Goal: Check status: Check status

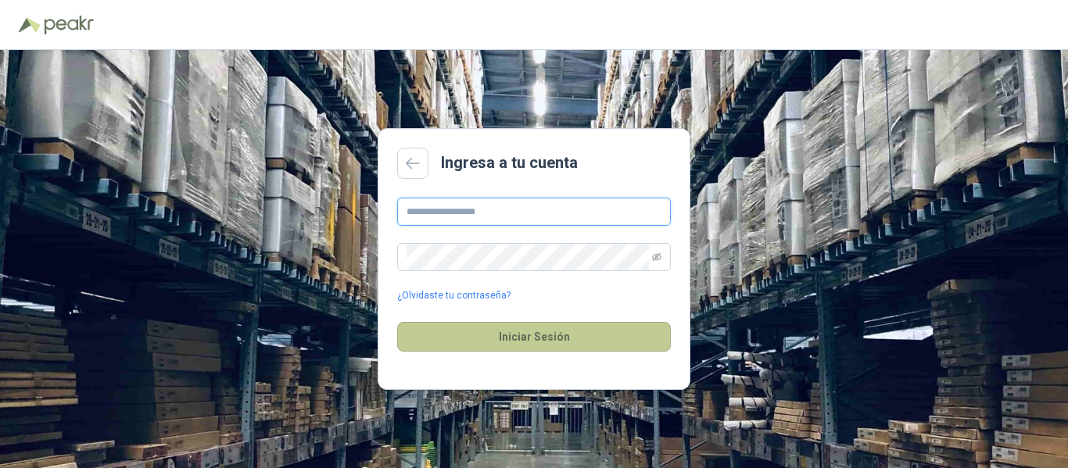
type input "**********"
click at [530, 339] on button "Iniciar Sesión" at bounding box center [534, 337] width 274 height 30
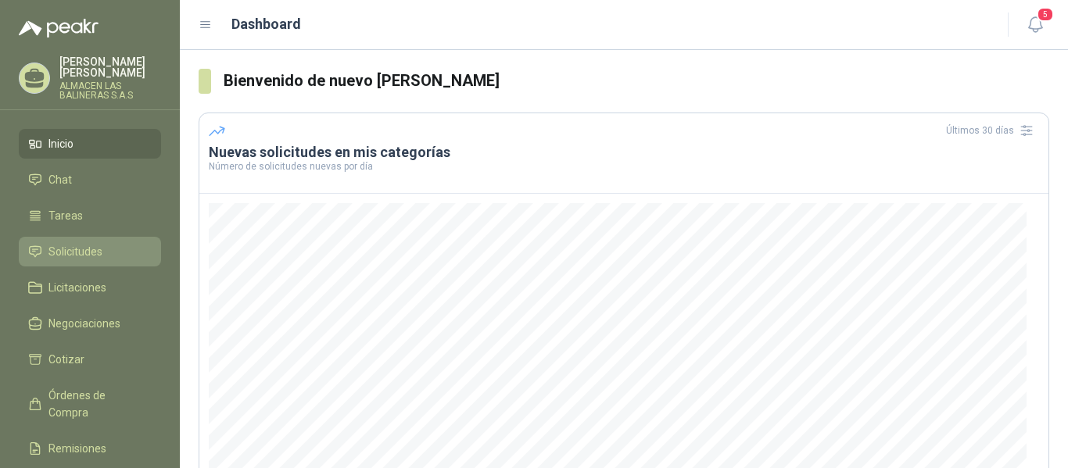
click at [66, 251] on span "Solicitudes" at bounding box center [75, 251] width 54 height 17
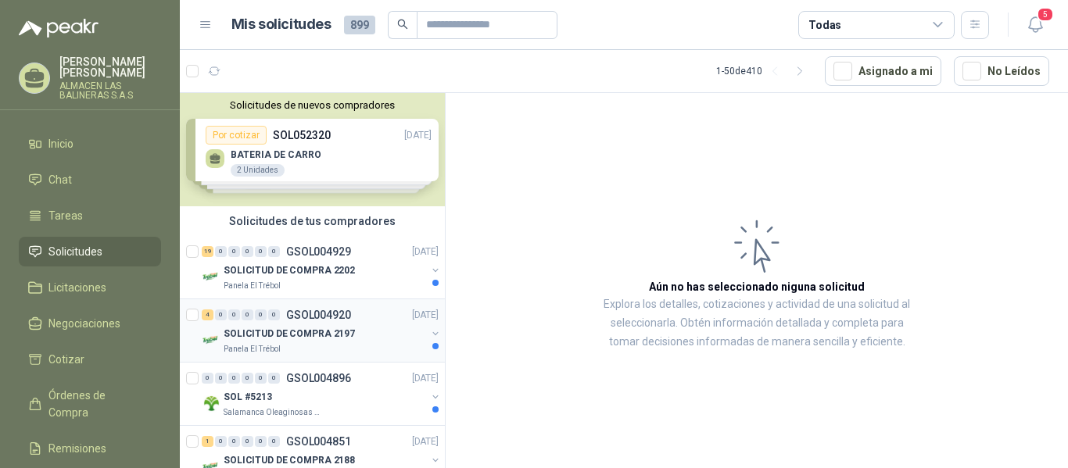
click at [317, 314] on p "GSOL004920" at bounding box center [318, 315] width 65 height 11
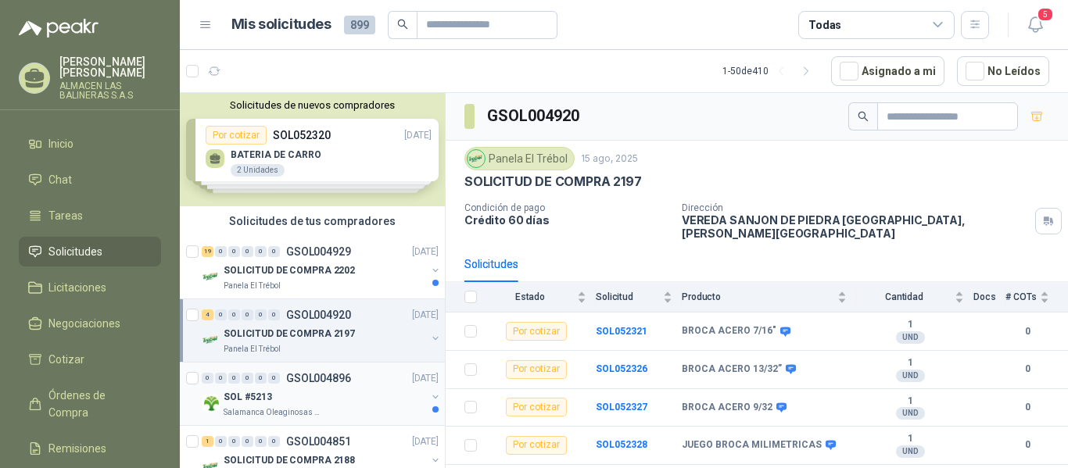
click at [307, 384] on p "GSOL004896" at bounding box center [318, 378] width 65 height 11
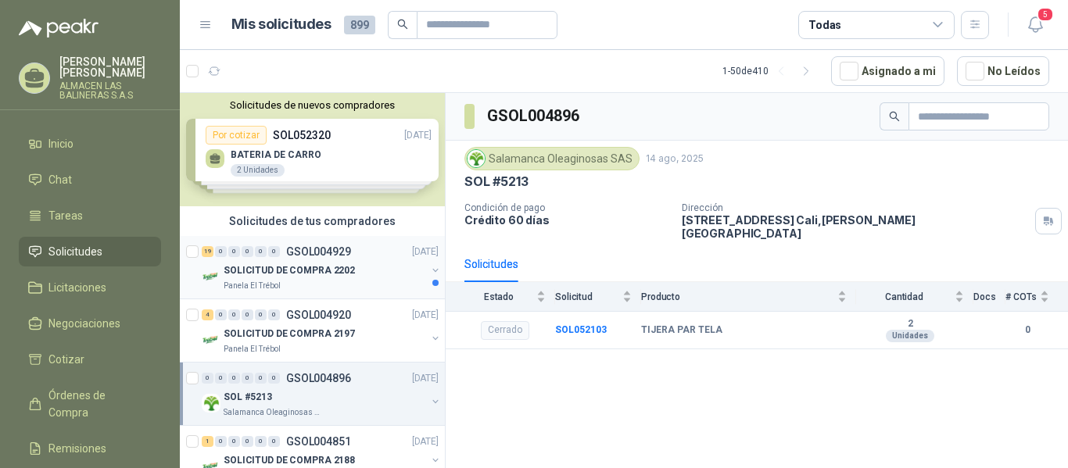
click at [326, 246] on p "GSOL004929" at bounding box center [318, 251] width 65 height 11
